Goal: Task Accomplishment & Management: Manage account settings

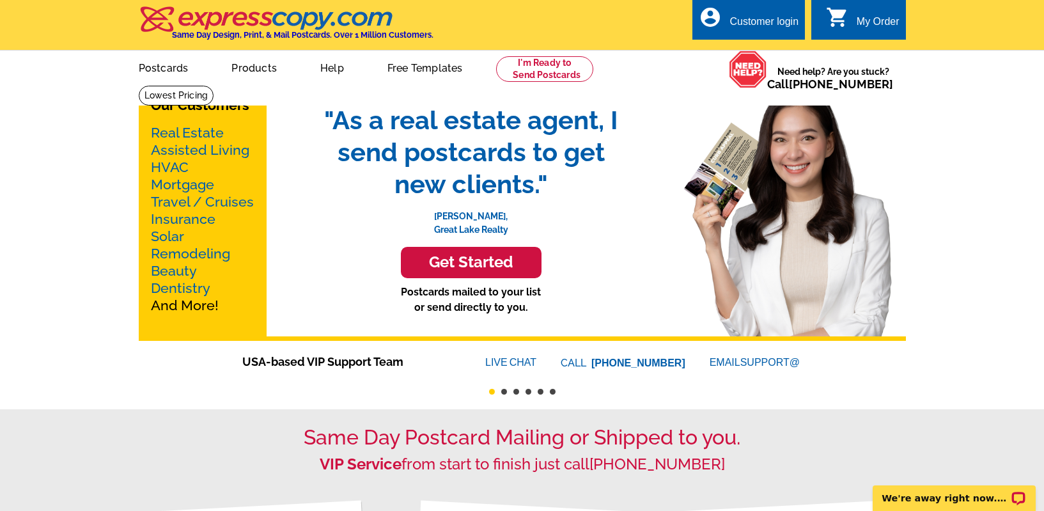
click at [742, 19] on div "Customer login" at bounding box center [763, 25] width 69 height 18
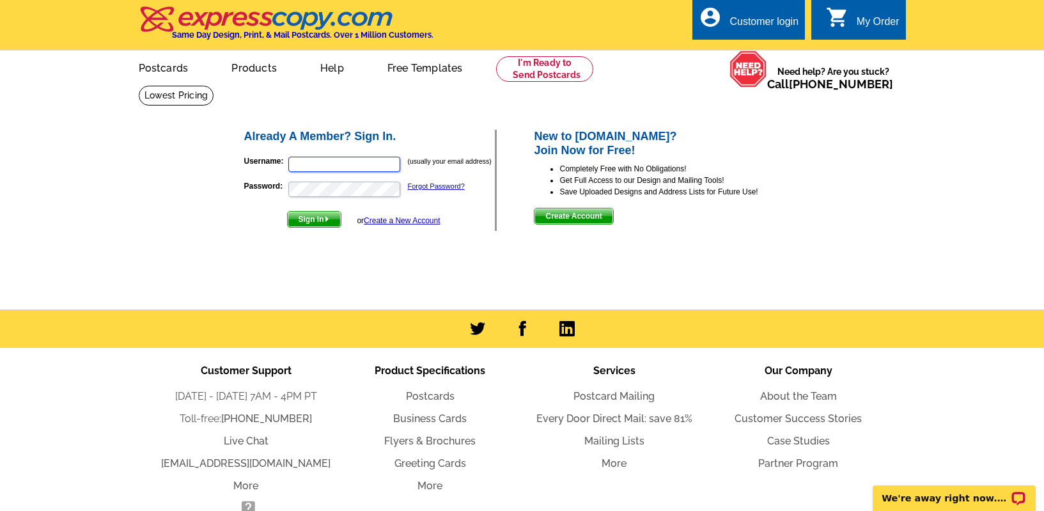
click at [378, 167] on input "Username:" at bounding box center [344, 164] width 112 height 15
type input "[PERSON_NAME][EMAIL_ADDRESS][DOMAIN_NAME]"
click at [327, 220] on img "submit" at bounding box center [327, 219] width 6 height 6
